Goal: Task Accomplishment & Management: Manage account settings

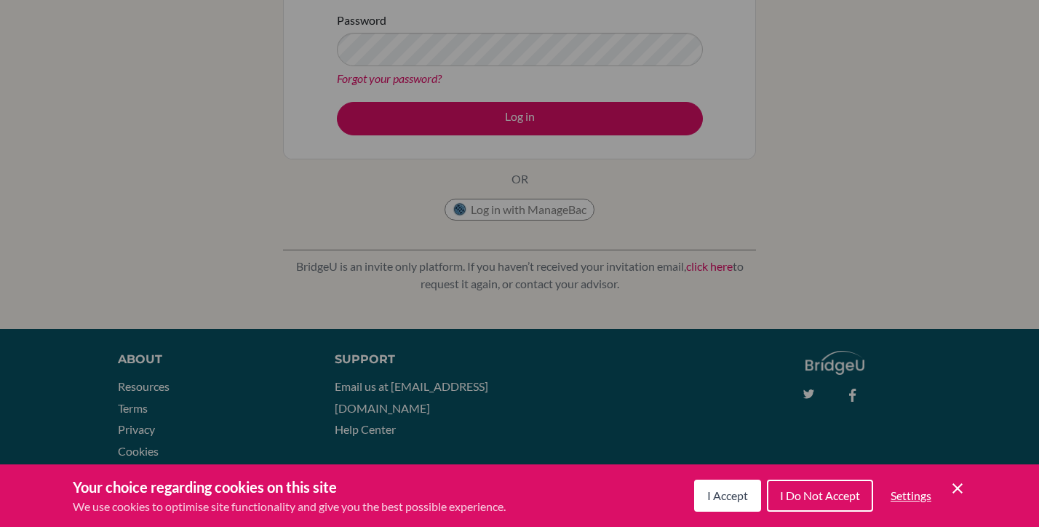
click at [721, 495] on span "I Accept" at bounding box center [727, 495] width 41 height 14
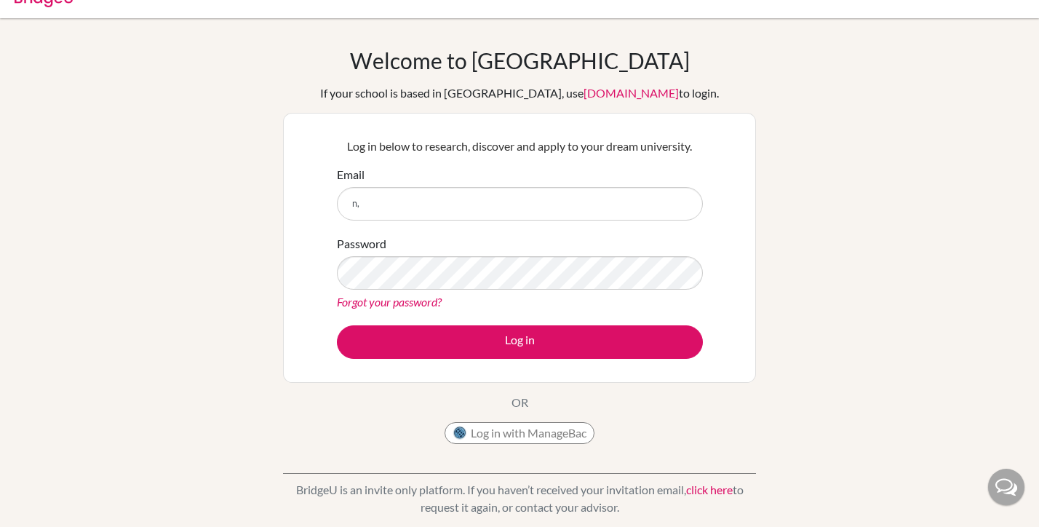
scroll to position [23, 0]
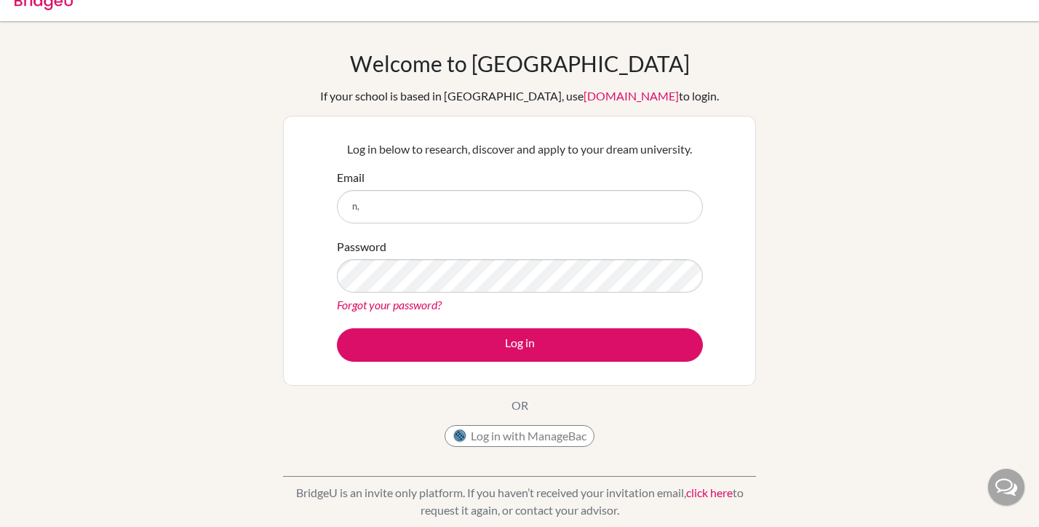
click at [568, 241] on div "Password Forgot your password?" at bounding box center [520, 276] width 366 height 76
click at [570, 220] on input "n," at bounding box center [520, 206] width 366 height 33
click at [570, 210] on input "n," at bounding box center [520, 206] width 366 height 33
type input "n"
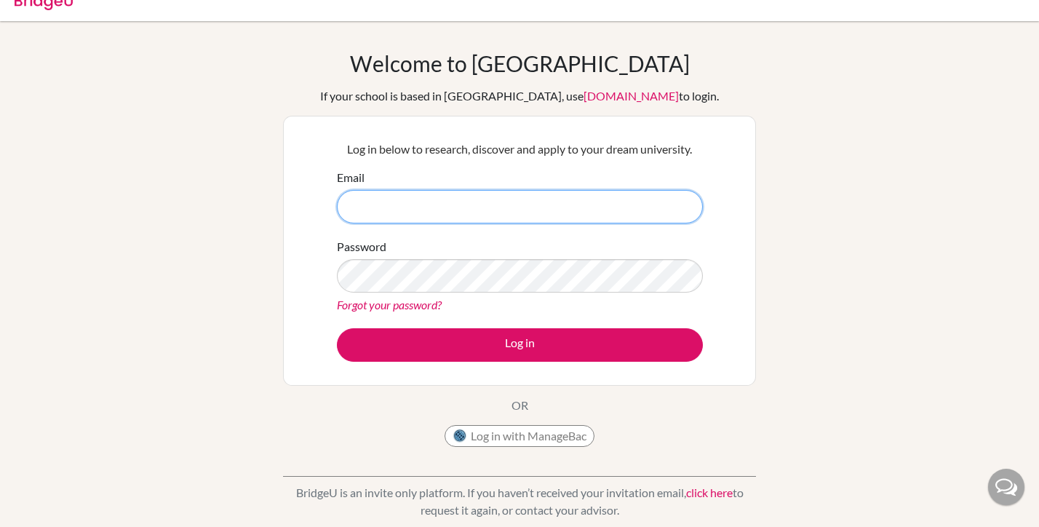
click at [493, 193] on input "Email" at bounding box center [520, 206] width 366 height 33
click at [487, 212] on input "Email" at bounding box center [520, 206] width 366 height 33
type input "[EMAIL_ADDRESS][DOMAIN_NAME]"
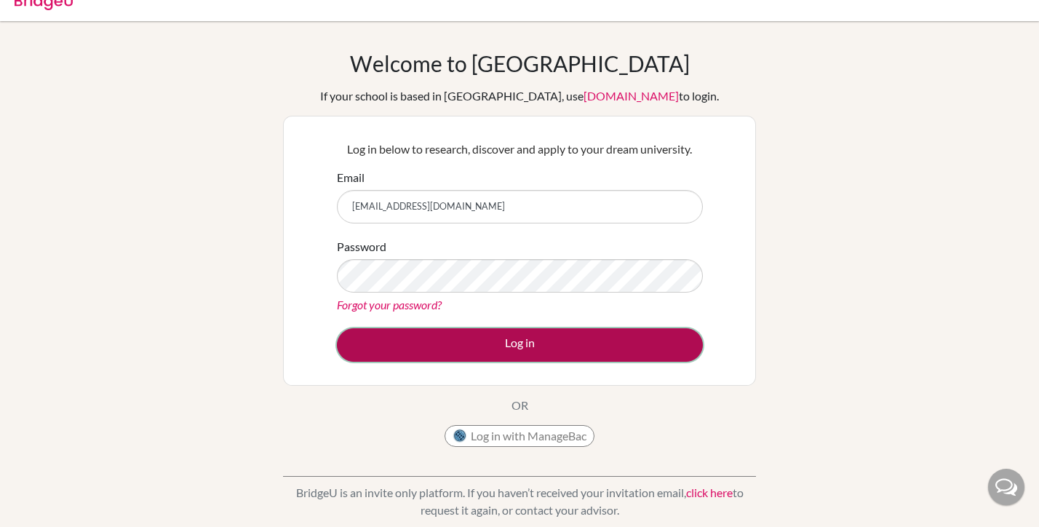
click at [463, 356] on button "Log in" at bounding box center [520, 344] width 366 height 33
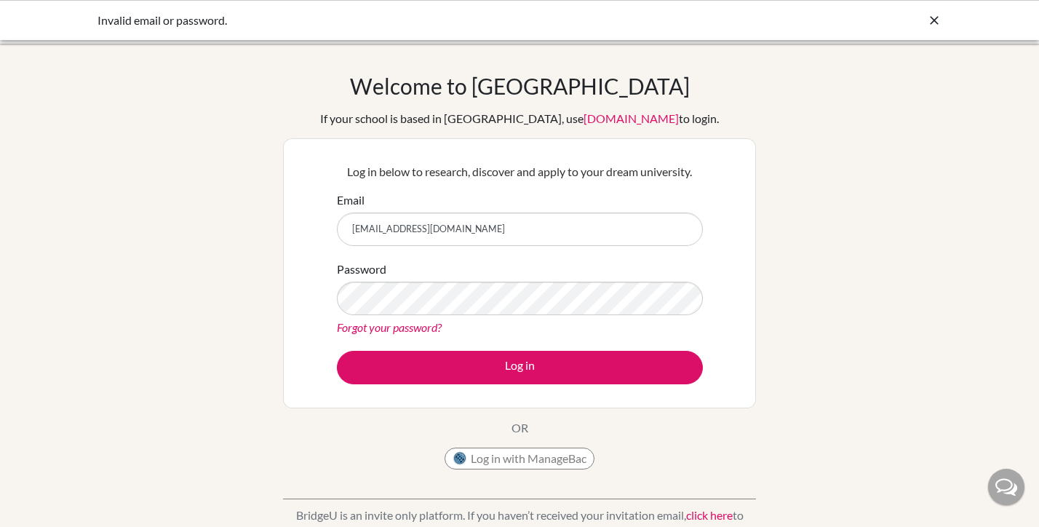
click at [540, 319] on div "Forgot your password?" at bounding box center [520, 327] width 366 height 17
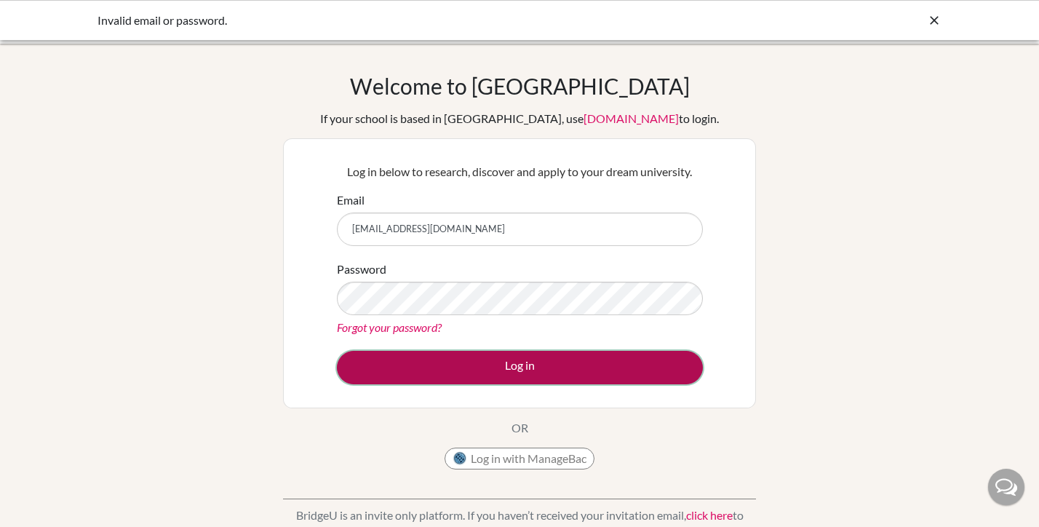
click at [598, 379] on button "Log in" at bounding box center [520, 367] width 366 height 33
click at [598, 360] on button "Log in" at bounding box center [520, 367] width 366 height 33
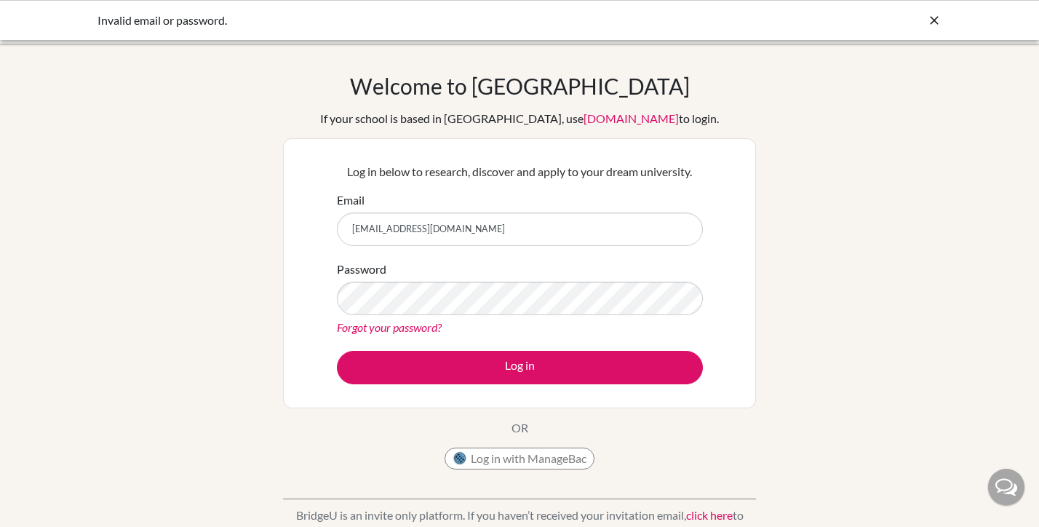
click at [437, 327] on link "Forgot your password?" at bounding box center [389, 327] width 105 height 14
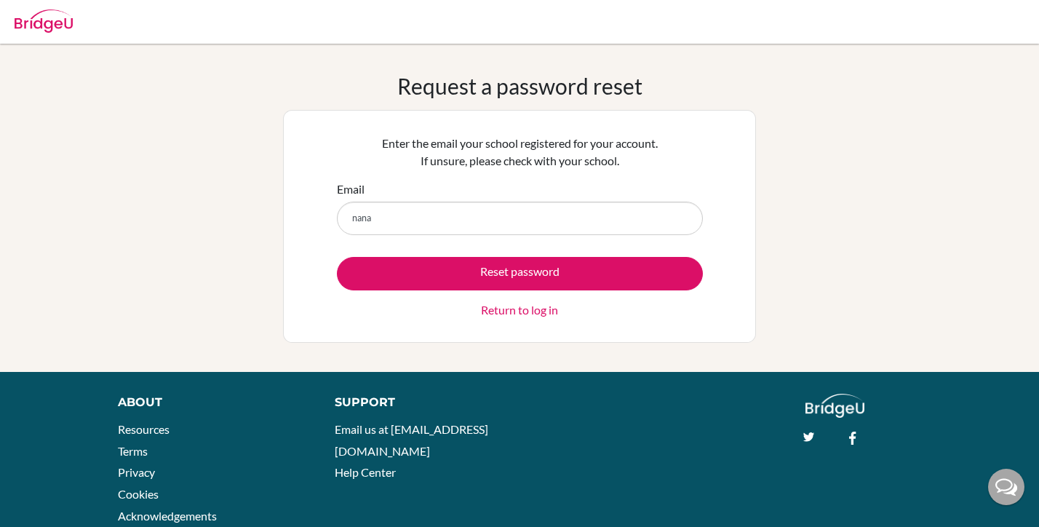
type input "nana.makita@students.aobajapan.jp"
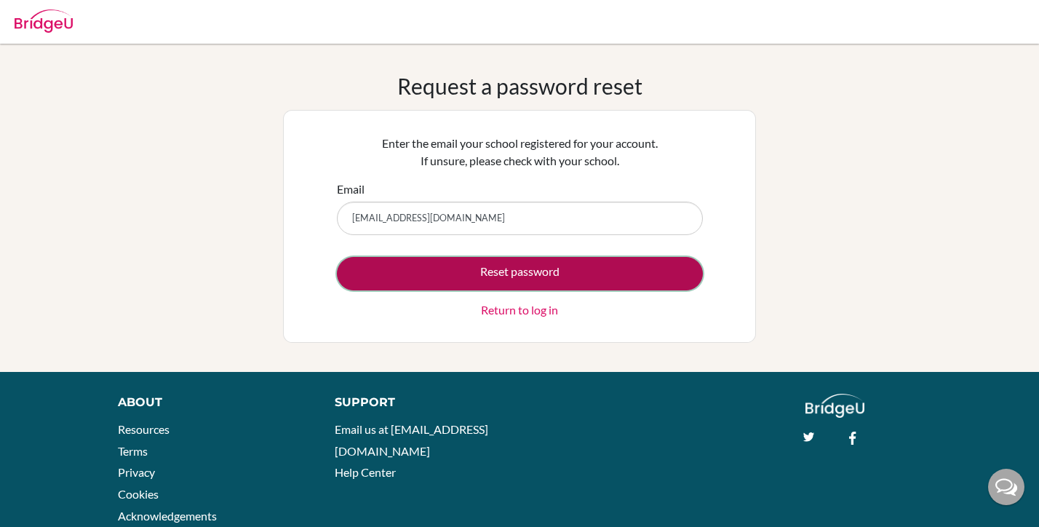
click at [553, 269] on button "Reset password" at bounding box center [520, 273] width 366 height 33
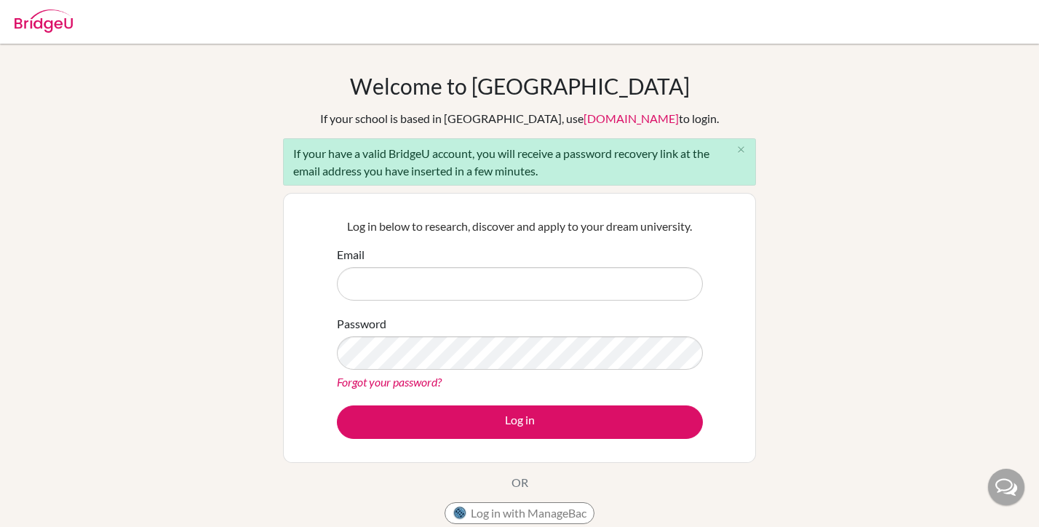
click at [711, 101] on div "Welcome to BridgeU If your school is based in China, use app.bridge-u.com.cn to…" at bounding box center [519, 302] width 473 height 458
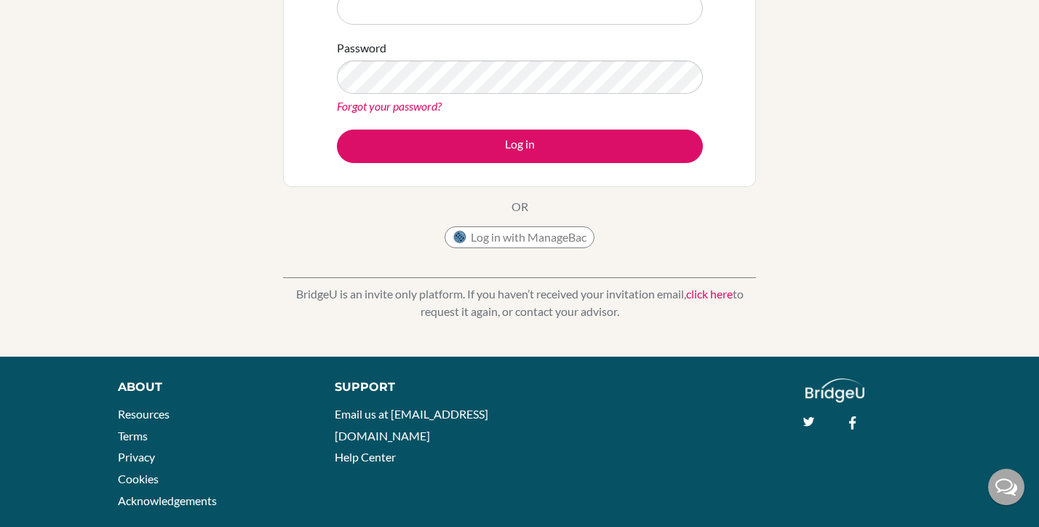
scroll to position [303, 0]
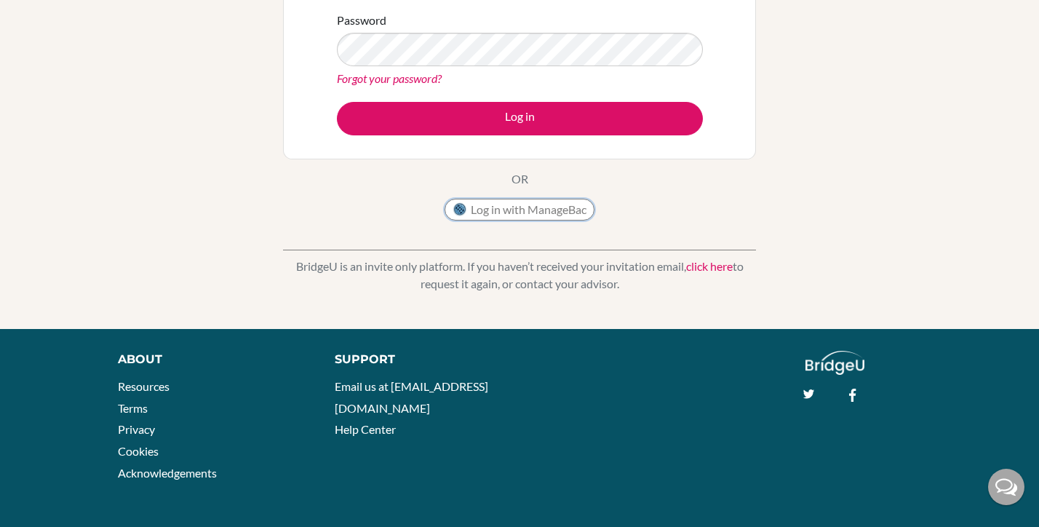
click at [508, 208] on button "Log in with ManageBac" at bounding box center [519, 210] width 150 height 22
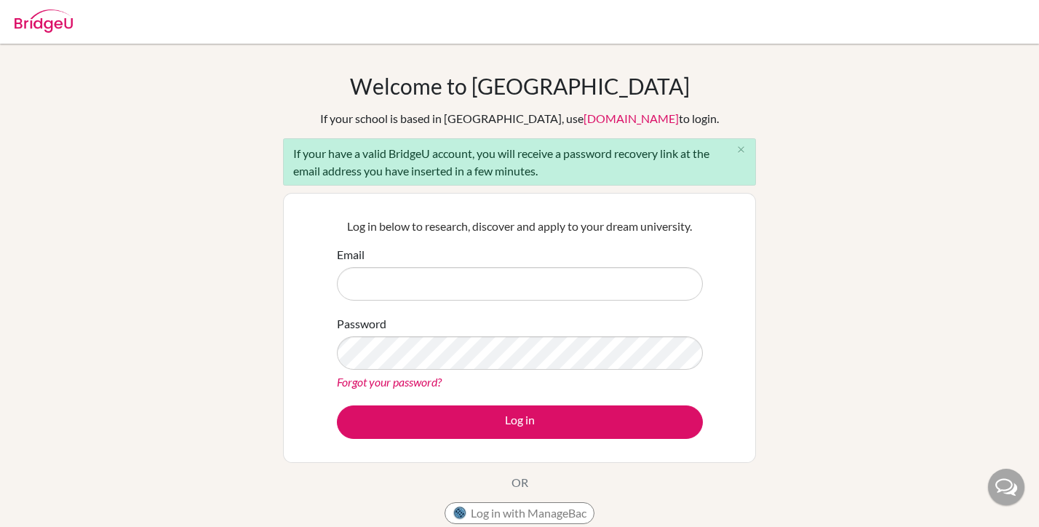
click at [47, 23] on img at bounding box center [44, 20] width 58 height 23
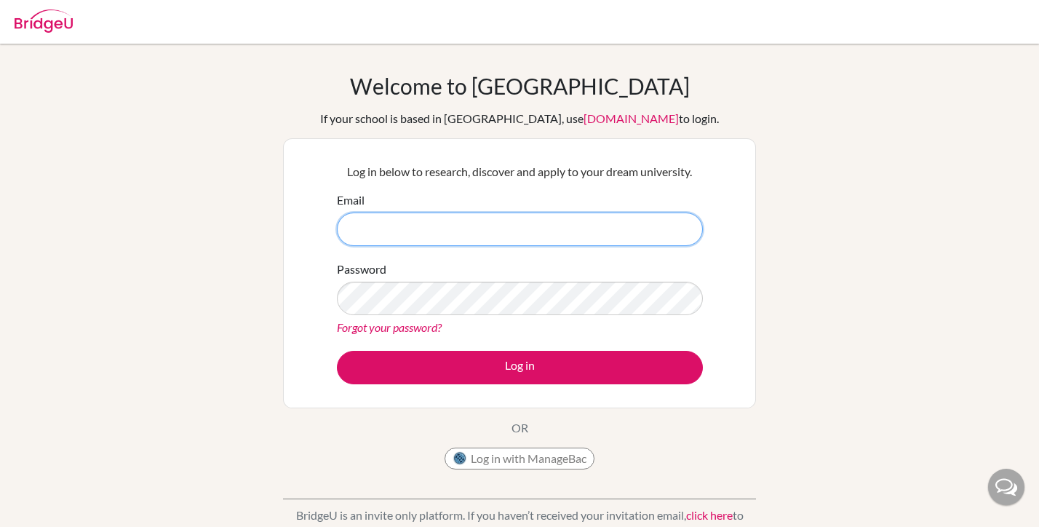
click at [411, 224] on input "Email" at bounding box center [520, 228] width 366 height 33
type input "[EMAIL_ADDRESS][DOMAIN_NAME]"
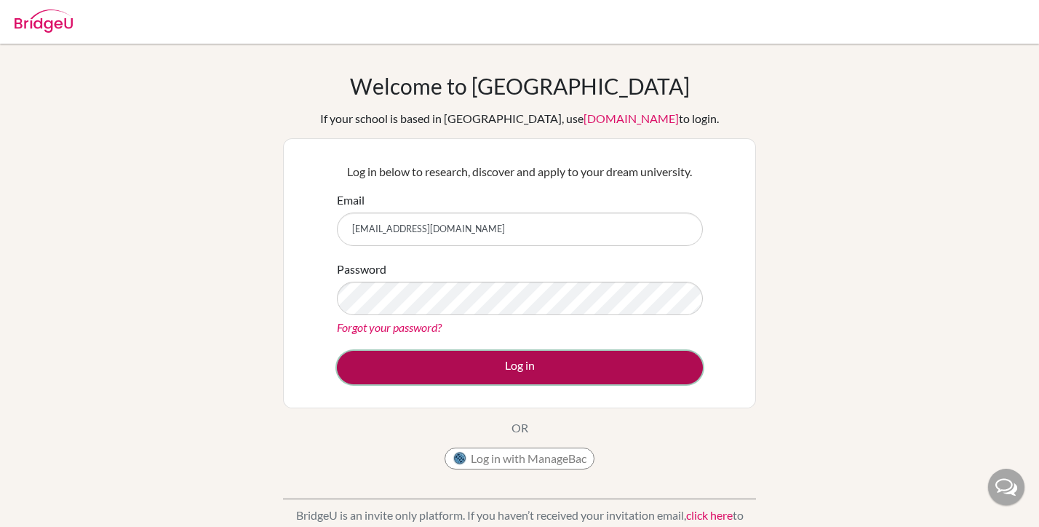
click at [484, 377] on button "Log in" at bounding box center [520, 367] width 366 height 33
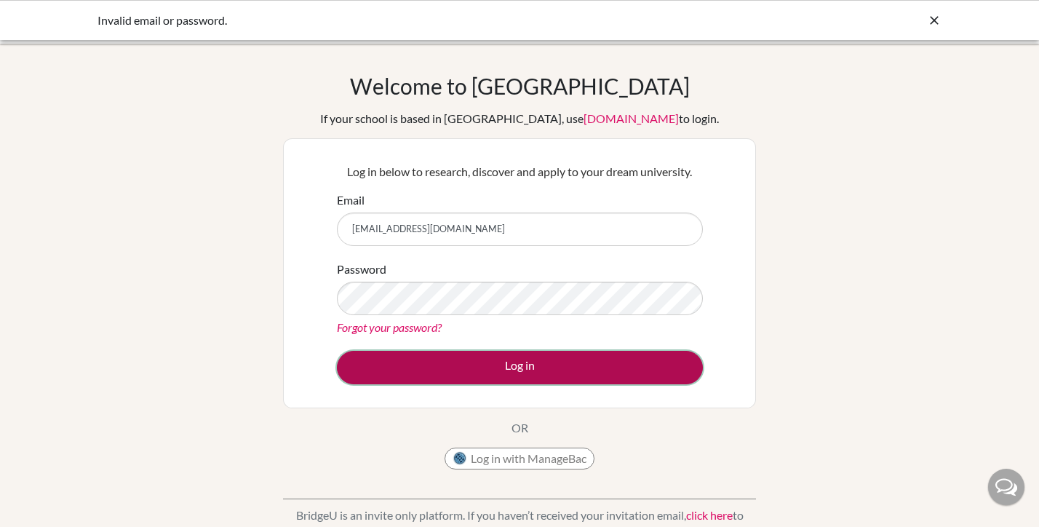
click at [566, 380] on button "Log in" at bounding box center [520, 367] width 366 height 33
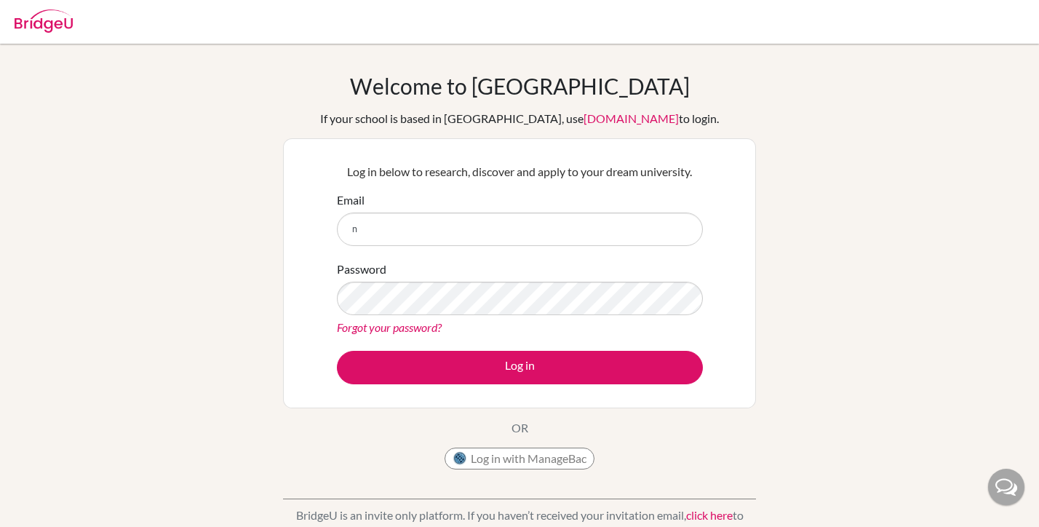
type input "[EMAIL_ADDRESS][DOMAIN_NAME]"
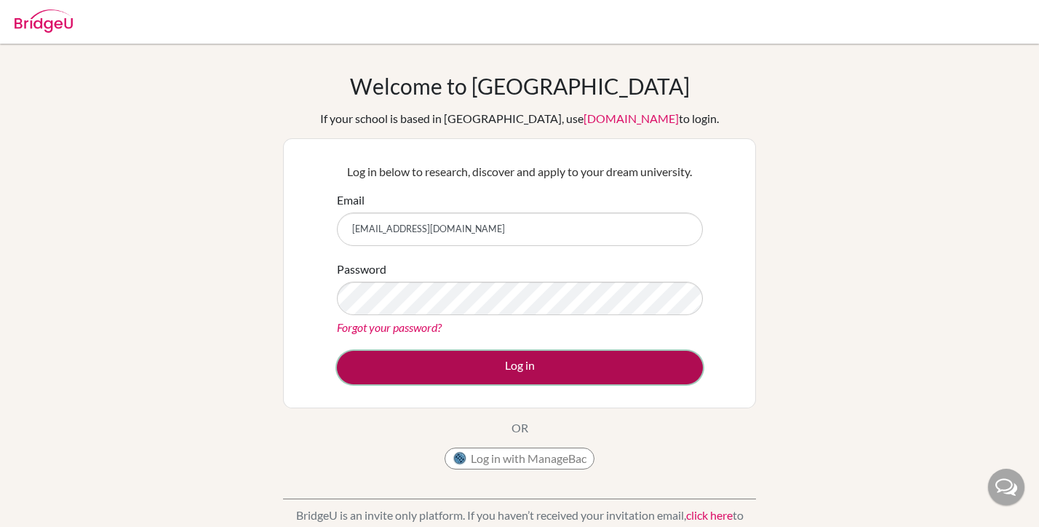
click at [466, 380] on button "Log in" at bounding box center [520, 367] width 366 height 33
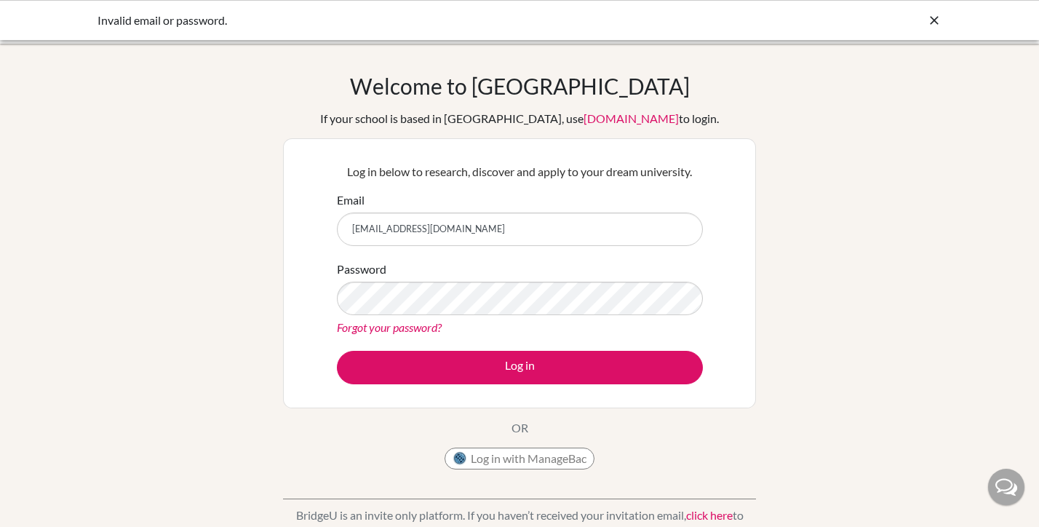
click at [197, 31] on div "Invalid email or password." at bounding box center [519, 20] width 1039 height 40
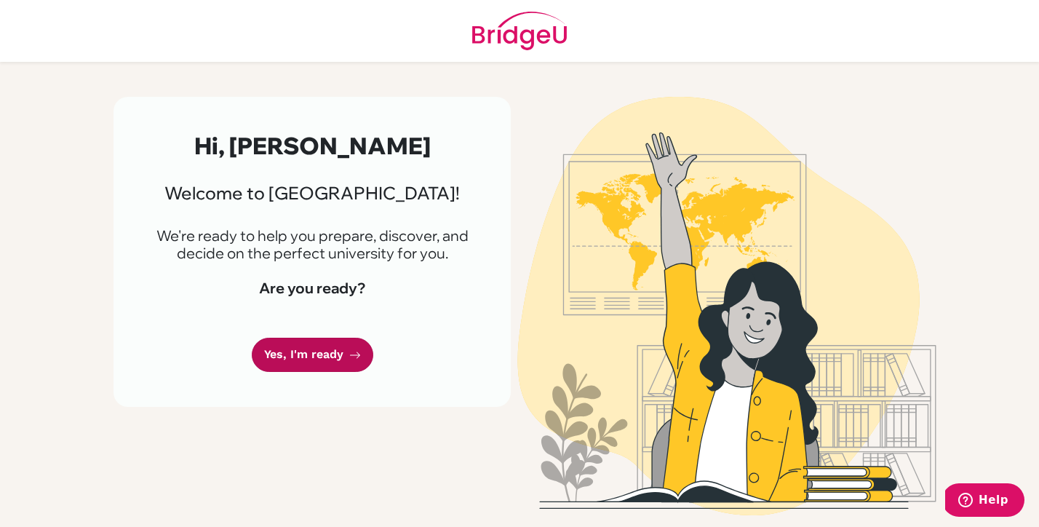
click at [308, 351] on link "Yes, I'm ready" at bounding box center [312, 354] width 121 height 34
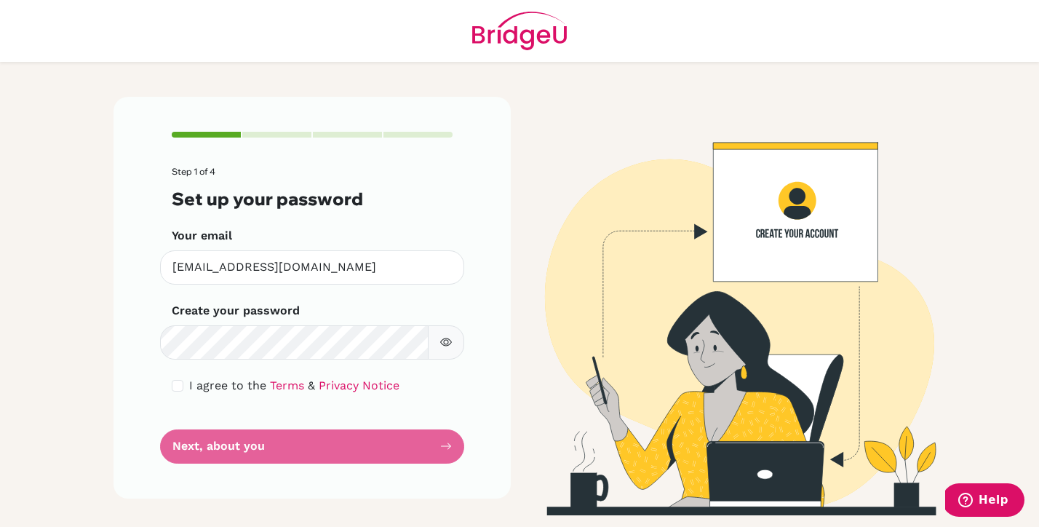
click at [313, 443] on form "Step 1 of 4 Set up your password Your email [EMAIL_ADDRESS][DOMAIN_NAME] Invali…" at bounding box center [312, 315] width 281 height 297
click at [439, 356] on button "button" at bounding box center [446, 342] width 36 height 34
click at [178, 389] on input "checkbox" at bounding box center [178, 386] width 12 height 12
checkbox input "true"
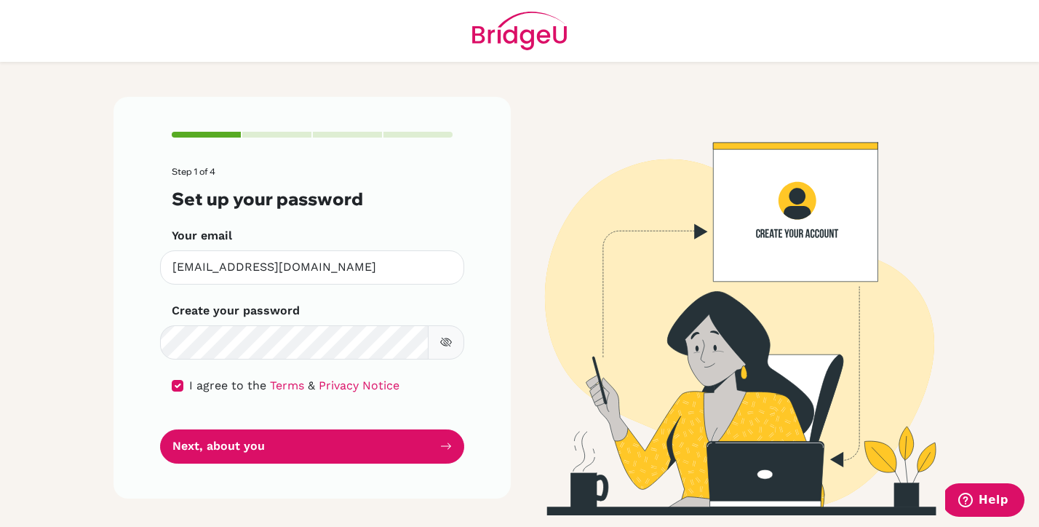
click at [234, 425] on form "Step 1 of 4 Set up your password Your email [EMAIL_ADDRESS][DOMAIN_NAME] Invali…" at bounding box center [312, 315] width 281 height 297
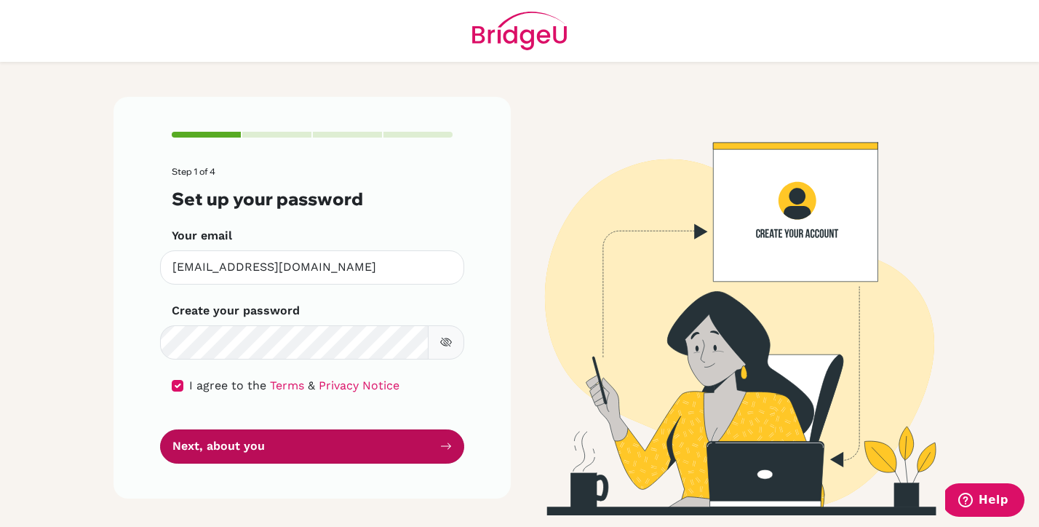
click at [231, 442] on button "Next, about you" at bounding box center [312, 446] width 304 height 34
